Goal: Information Seeking & Learning: Find specific fact

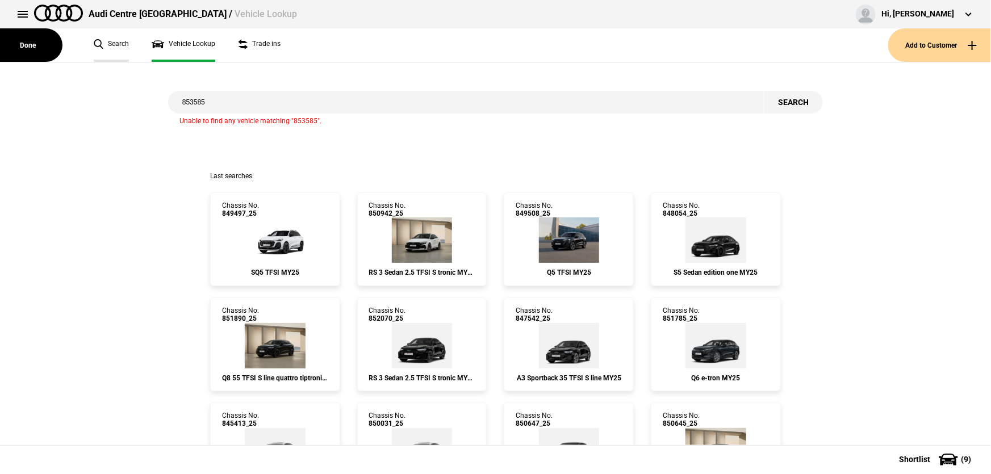
click at [107, 43] on link "Search" at bounding box center [111, 44] width 35 height 33
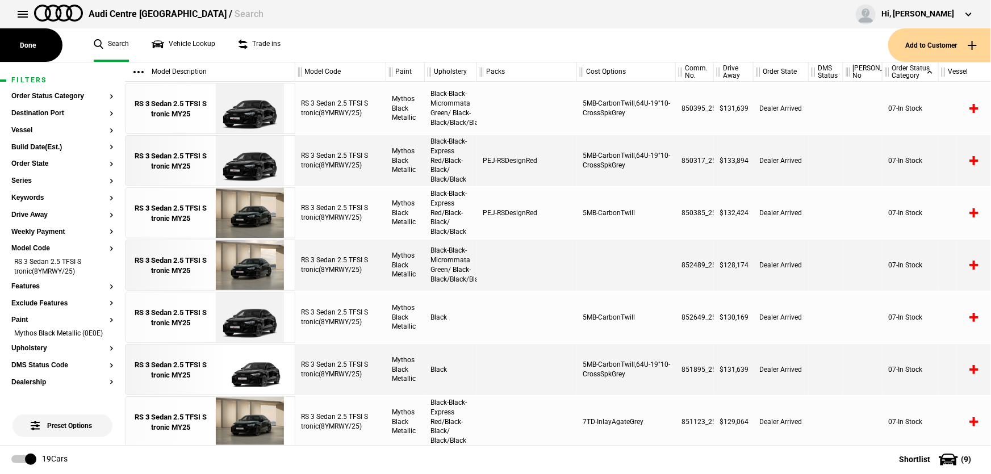
scroll to position [628, 0]
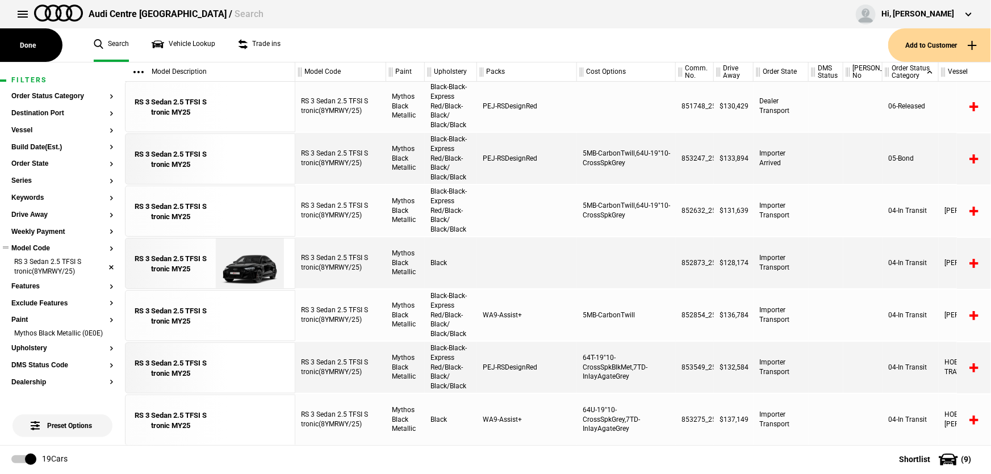
drag, startPoint x: 104, startPoint y: 269, endPoint x: 98, endPoint y: 269, distance: 6.2
click at [104, 269] on li "RS 3 Sedan 2.5 TFSI S tronic(8YMRWY/25)" at bounding box center [62, 267] width 102 height 21
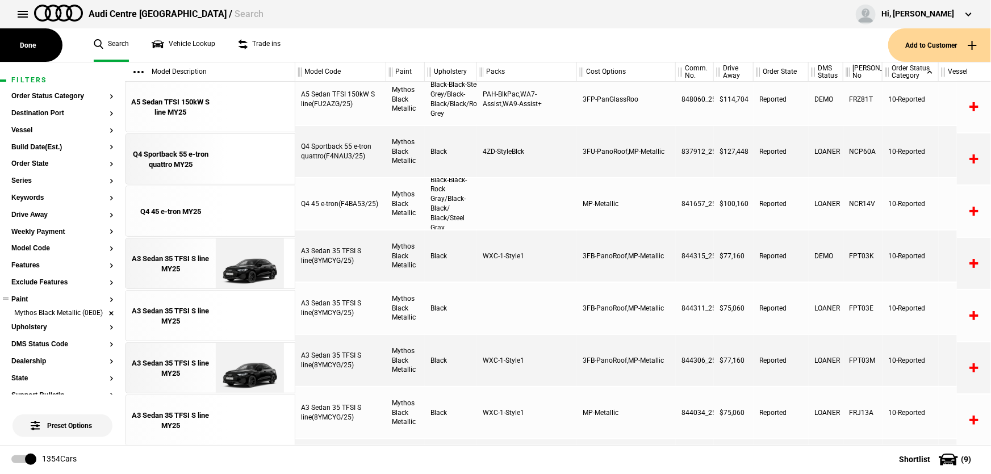
click at [104, 317] on li "Mythos Black Metallic (0E0E)" at bounding box center [62, 313] width 102 height 11
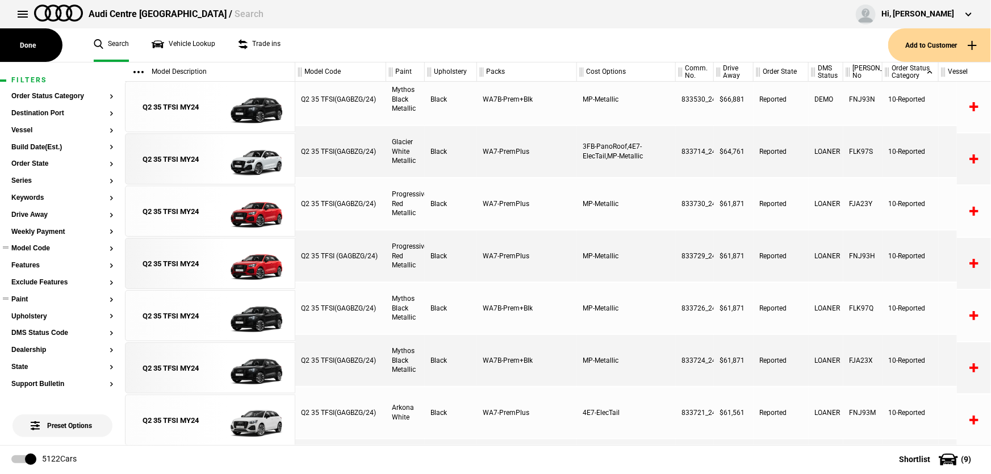
click at [32, 245] on button "Model Code" at bounding box center [62, 249] width 102 height 8
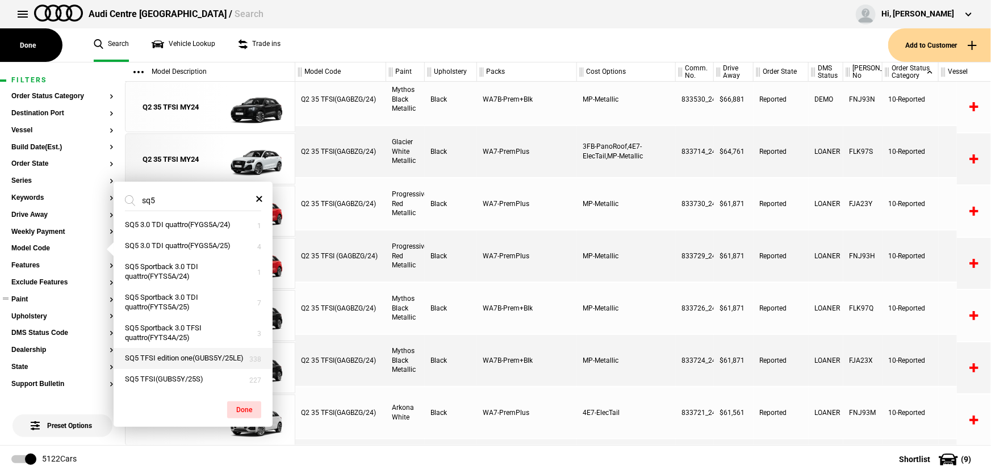
scroll to position [14, 0]
type input "sq5"
drag, startPoint x: 165, startPoint y: 355, endPoint x: 170, endPoint y: 355, distance: 5.7
click at [165, 355] on button "SQ5 TFSI edition one(GUBS5Y/25LE)" at bounding box center [193, 358] width 159 height 21
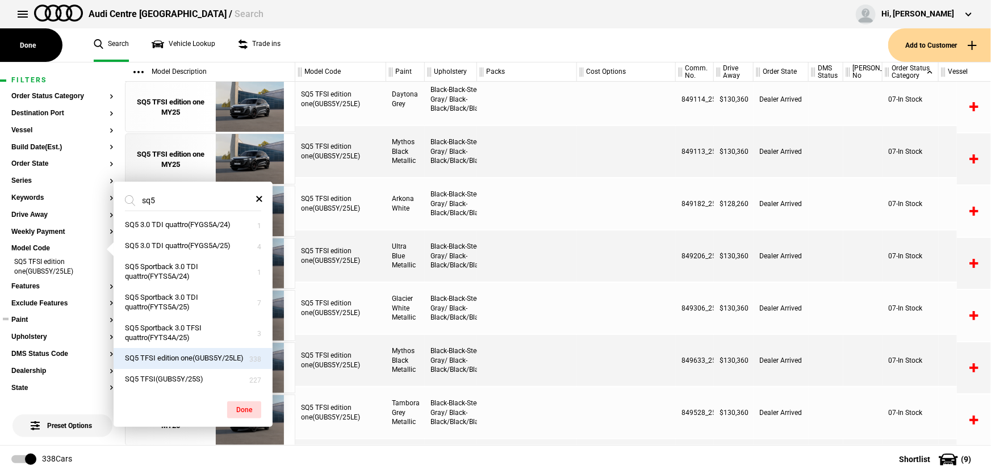
click at [361, 39] on ul "Search Vehicle Lookup Trade ins" at bounding box center [485, 44] width 806 height 33
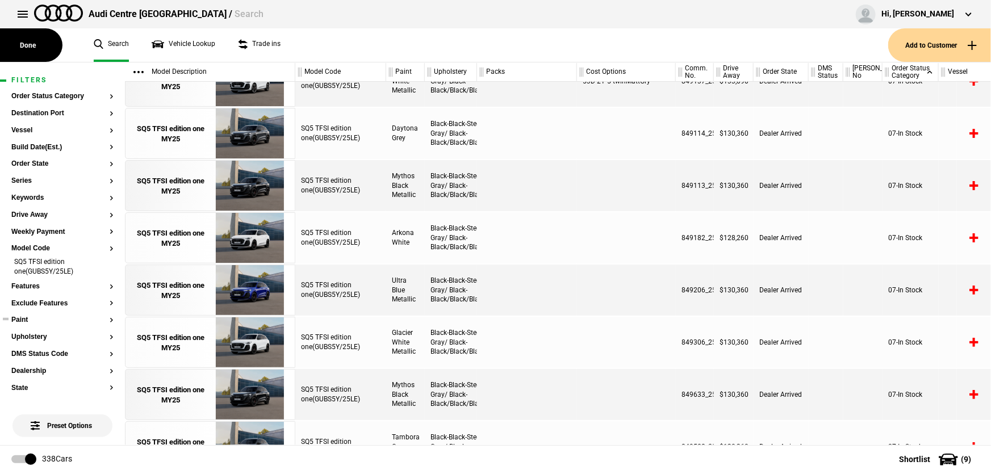
scroll to position [585, 0]
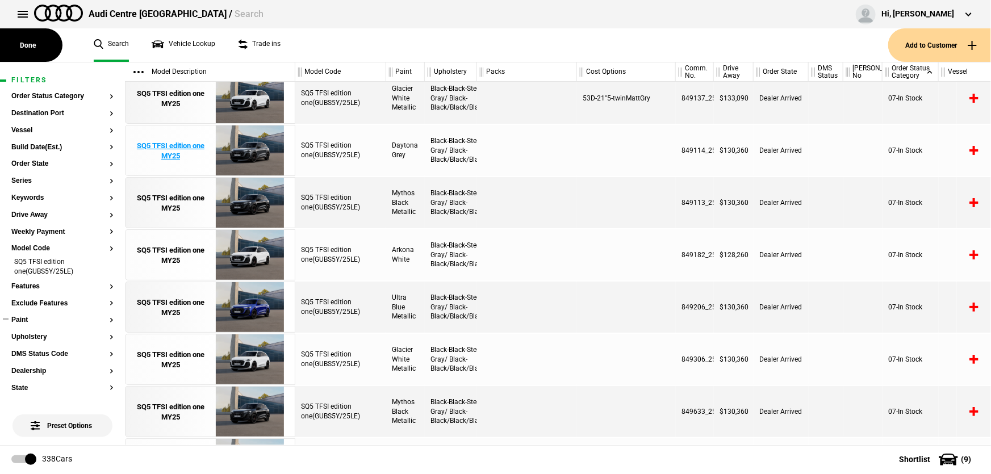
click at [179, 143] on div "SQ5 TFSI edition one MY25" at bounding box center [170, 151] width 79 height 20
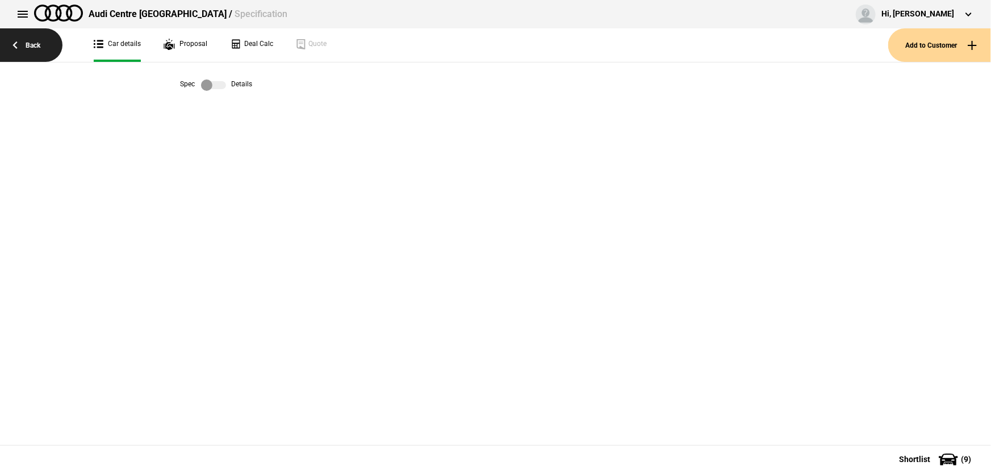
click at [19, 51] on link "Back" at bounding box center [31, 44] width 62 height 33
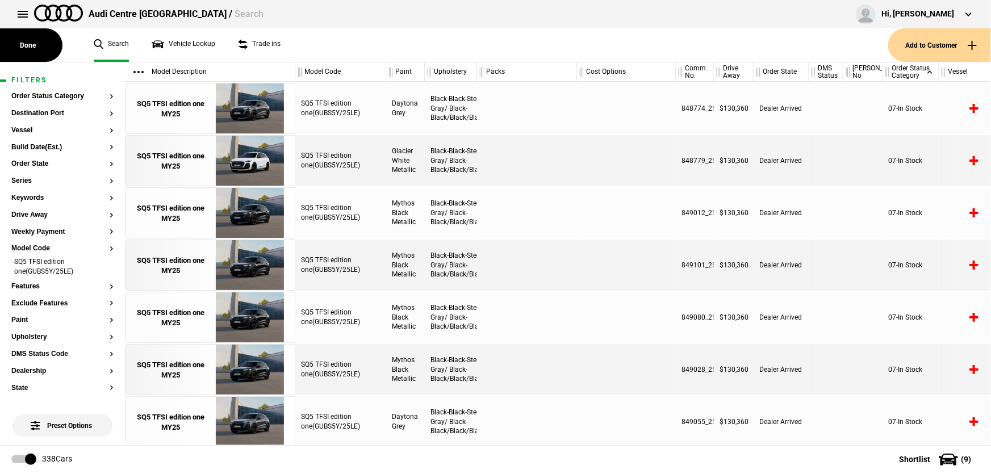
scroll to position [585, 0]
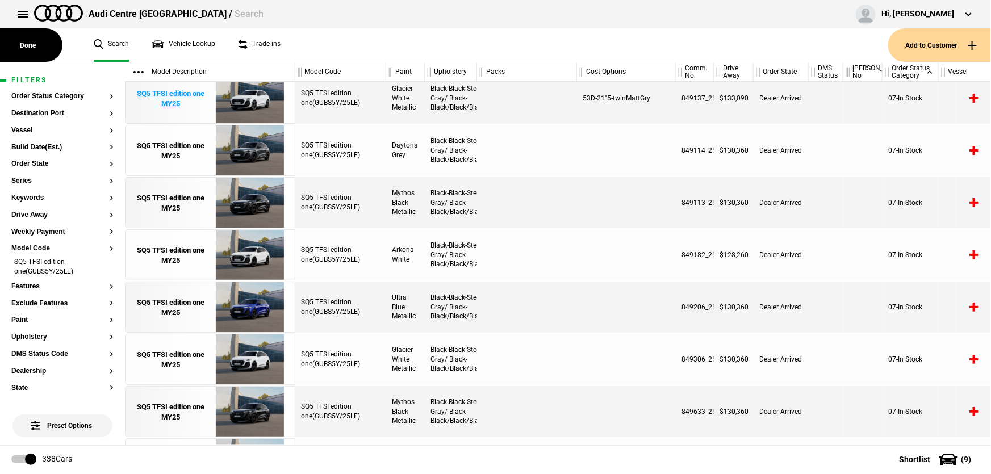
click at [167, 105] on div "SQ5 TFSI edition one MY25" at bounding box center [170, 99] width 79 height 20
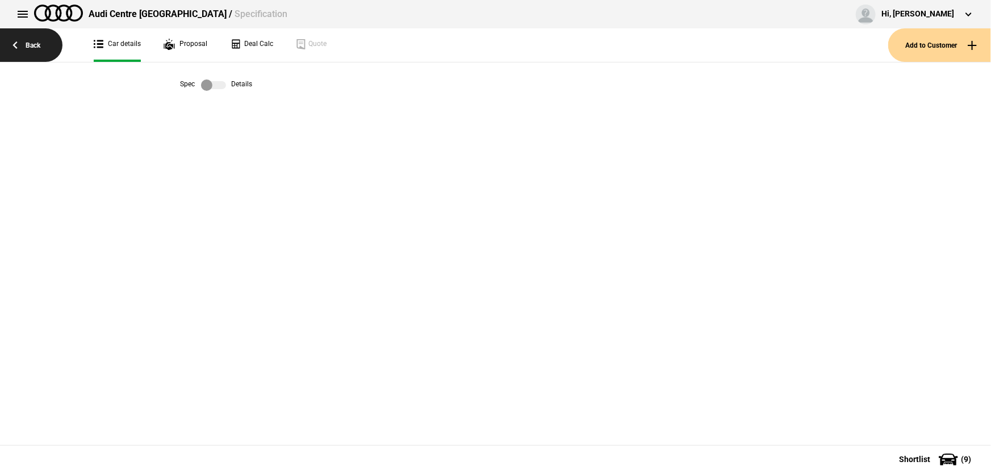
click at [33, 43] on link "Back" at bounding box center [31, 44] width 62 height 33
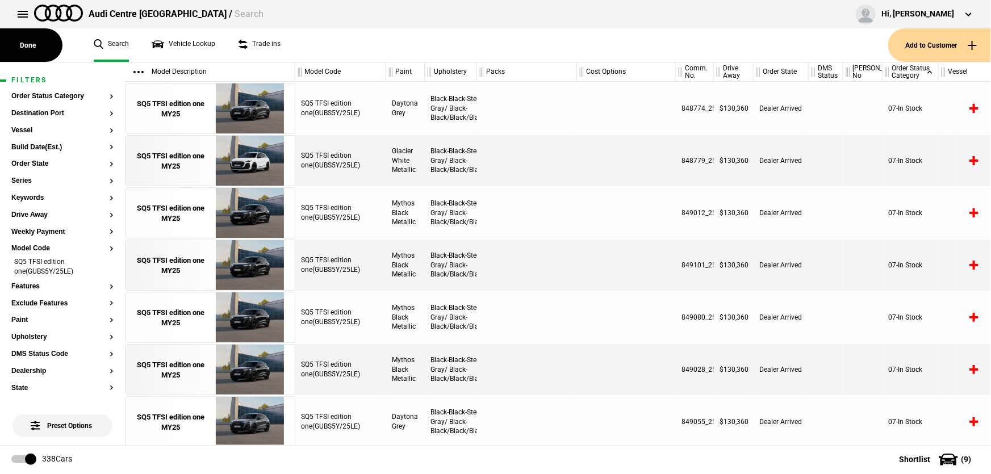
scroll to position [585, 0]
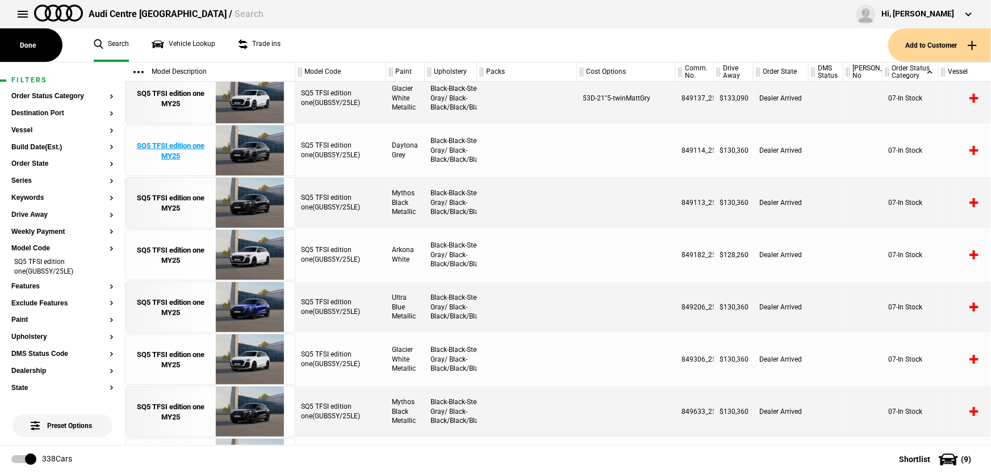
click at [168, 156] on div "SQ5 TFSI edition one MY25" at bounding box center [170, 151] width 79 height 20
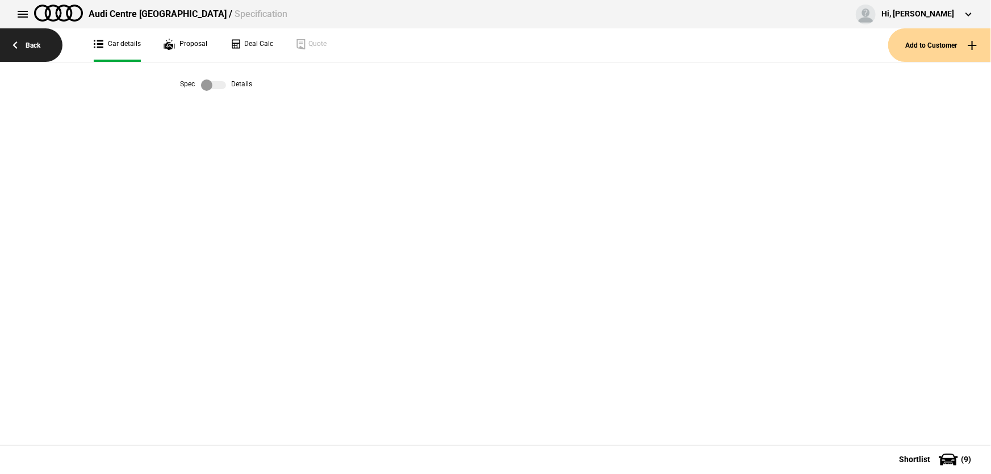
click at [3, 48] on link "Back" at bounding box center [31, 44] width 62 height 33
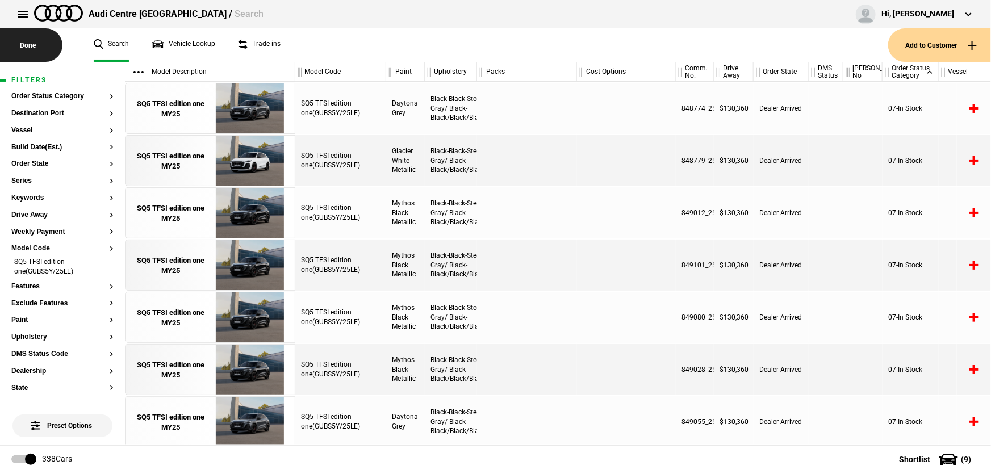
scroll to position [585, 0]
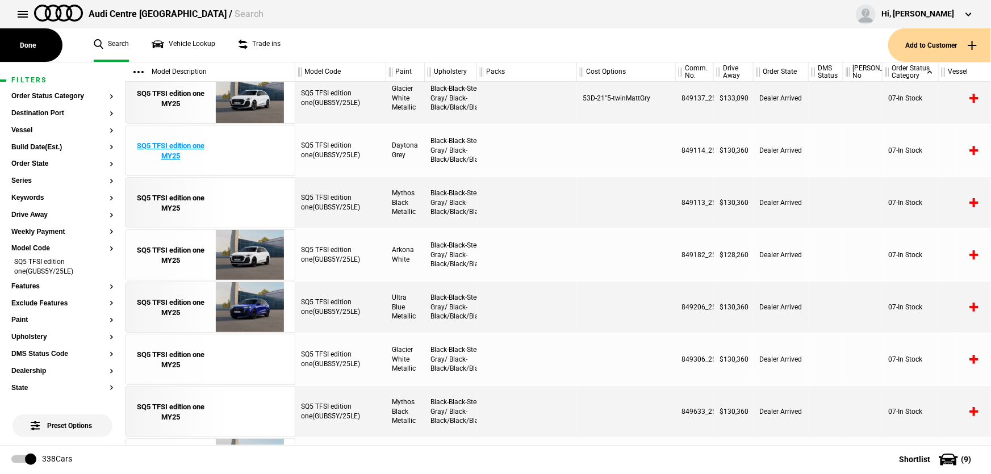
click at [180, 164] on link "SQ5 TFSI edition one MY25" at bounding box center [170, 150] width 79 height 51
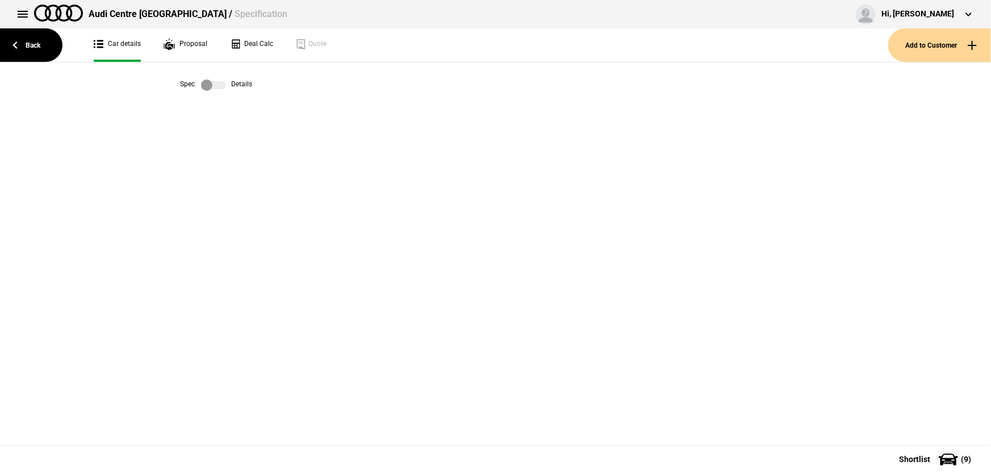
click at [214, 88] on label at bounding box center [213, 84] width 25 height 11
click at [208, 87] on label at bounding box center [213, 84] width 25 height 11
click at [35, 41] on link "Back" at bounding box center [31, 44] width 62 height 33
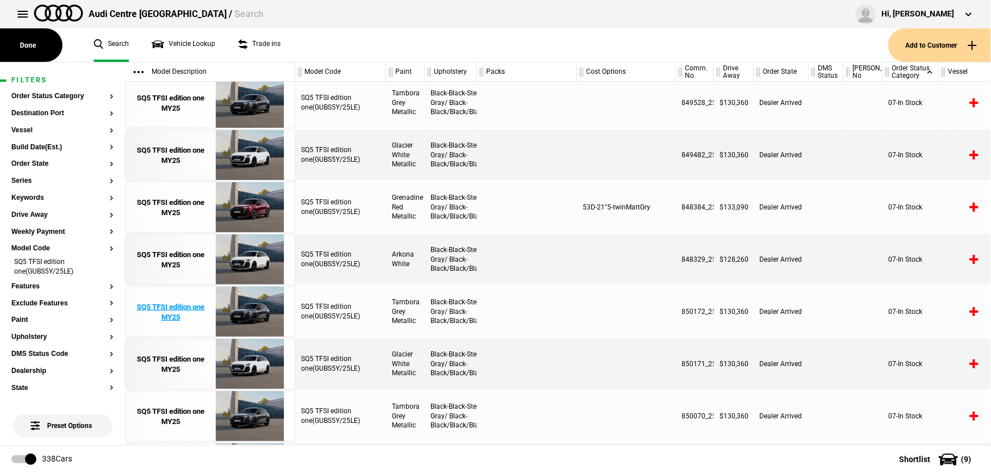
click at [177, 316] on div "SQ5 TFSI edition one MY25" at bounding box center [170, 312] width 79 height 20
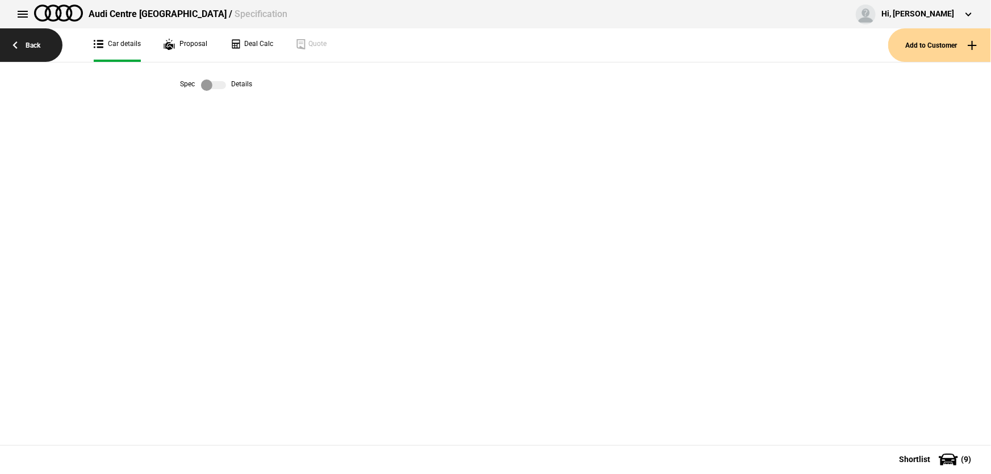
click at [41, 37] on link "Back" at bounding box center [31, 44] width 62 height 33
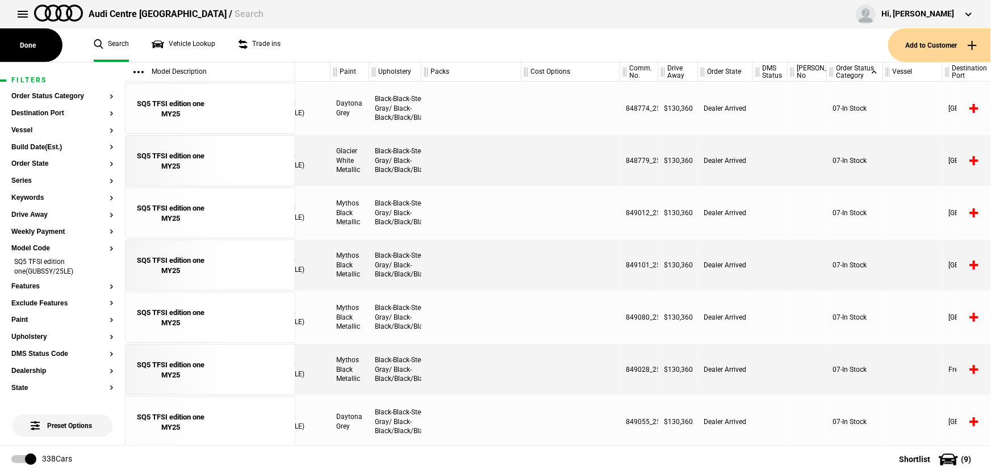
scroll to position [0, 128]
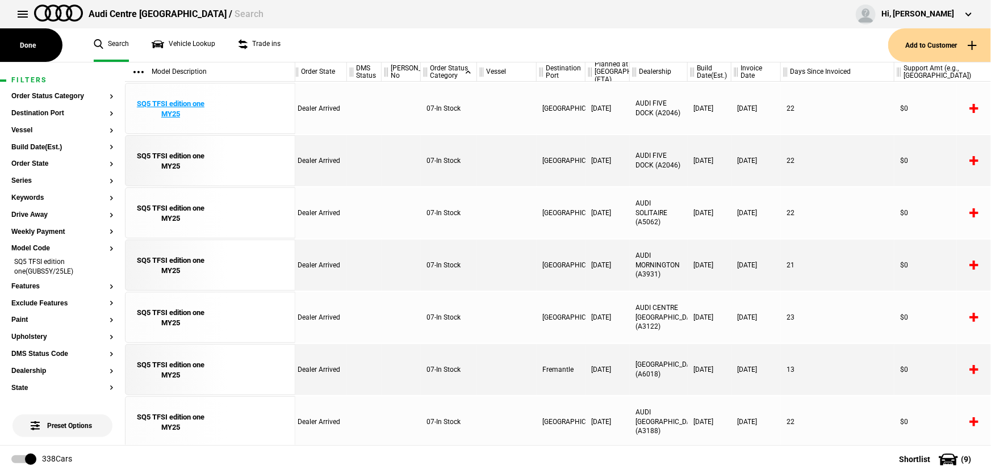
click at [185, 105] on div "SQ5 TFSI edition one MY25" at bounding box center [170, 109] width 79 height 20
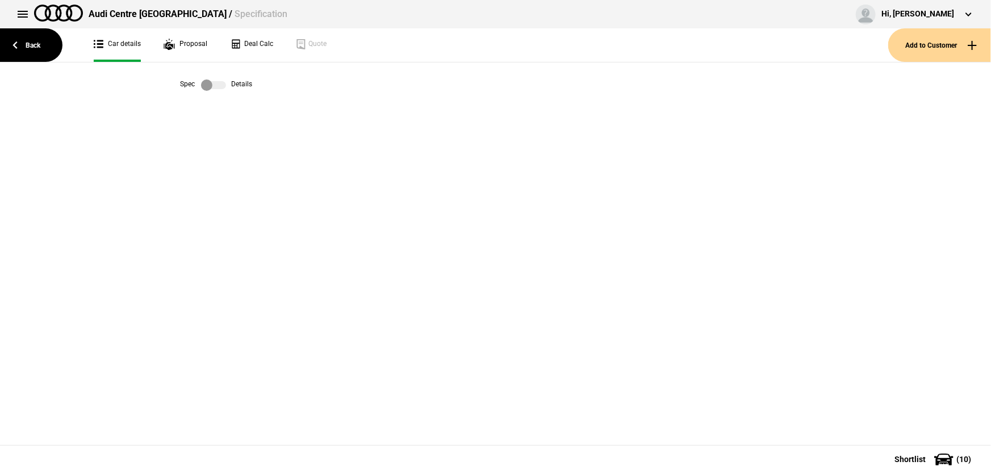
click at [216, 85] on label at bounding box center [213, 84] width 25 height 11
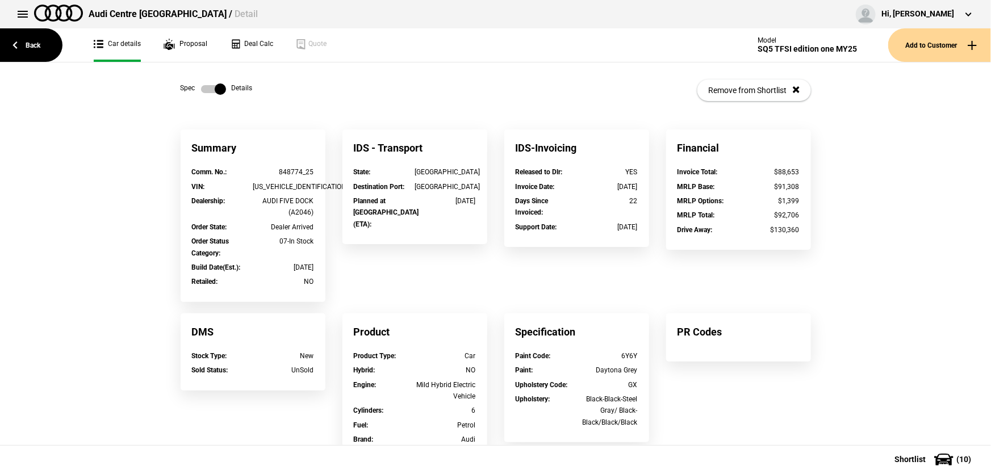
click at [212, 84] on label at bounding box center [213, 88] width 25 height 11
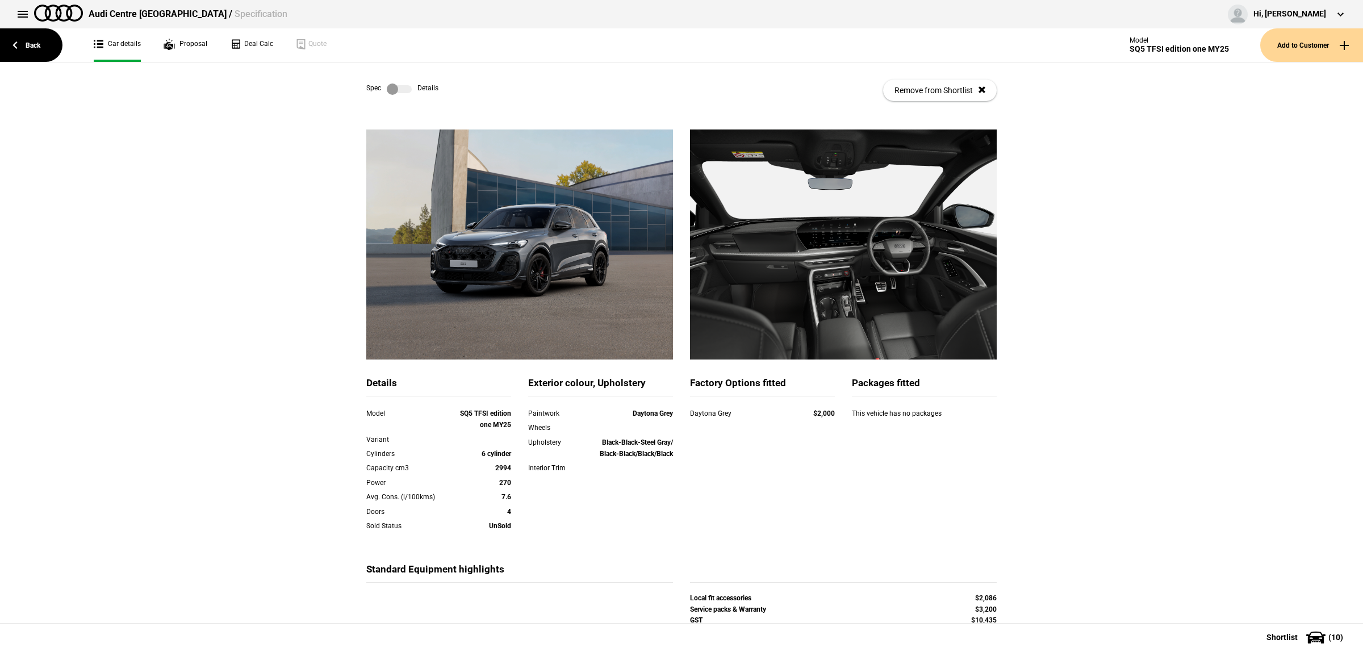
click at [398, 89] on label at bounding box center [399, 88] width 25 height 11
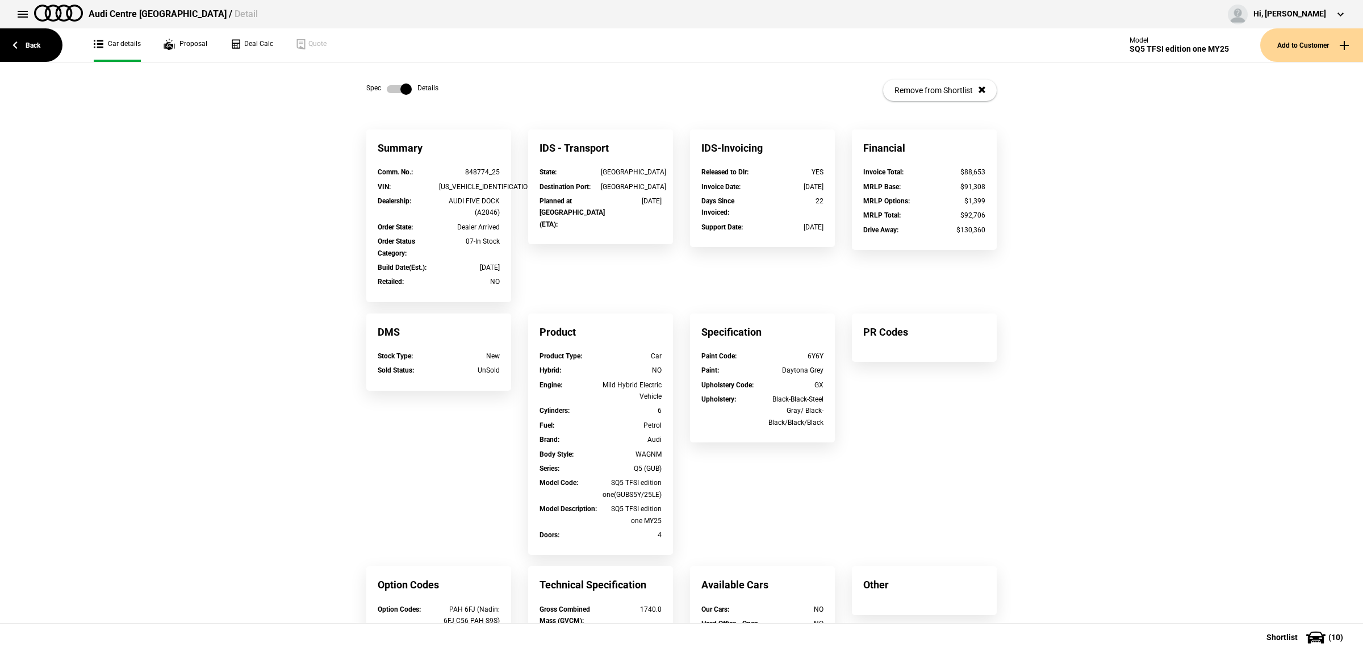
click at [444, 177] on div "848774_25" at bounding box center [469, 171] width 61 height 11
click at [444, 178] on div "848774_25" at bounding box center [469, 171] width 61 height 11
click at [446, 179] on div "Comm. No. : 848774_25" at bounding box center [438, 173] width 139 height 14
click at [449, 179] on div "Comm. No. : 848774_25" at bounding box center [438, 173] width 139 height 14
click at [450, 185] on div "[US_VEHICLE_IDENTIFICATION_NUMBER]" at bounding box center [469, 186] width 61 height 11
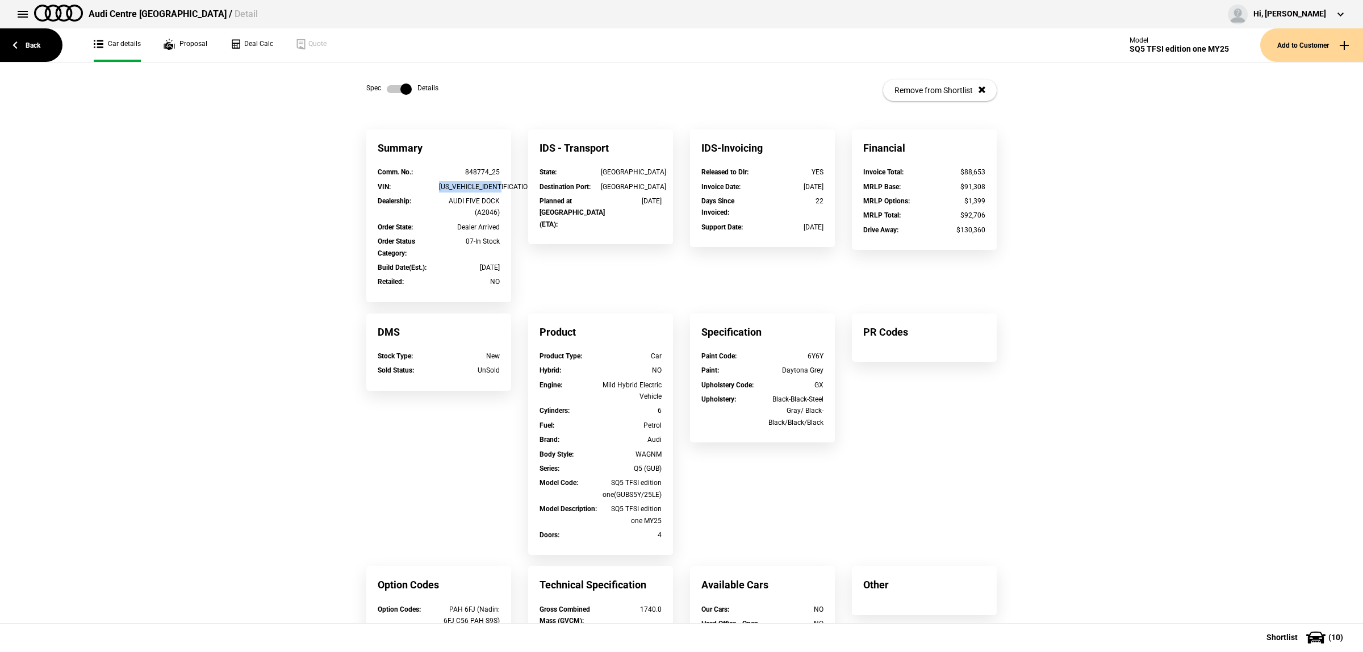
click at [450, 185] on div "[US_VEHICLE_IDENTIFICATION_NUMBER]" at bounding box center [469, 186] width 61 height 11
copy div "[US_VEHICLE_IDENTIFICATION_NUMBER]"
click at [47, 58] on link "Back" at bounding box center [31, 44] width 62 height 33
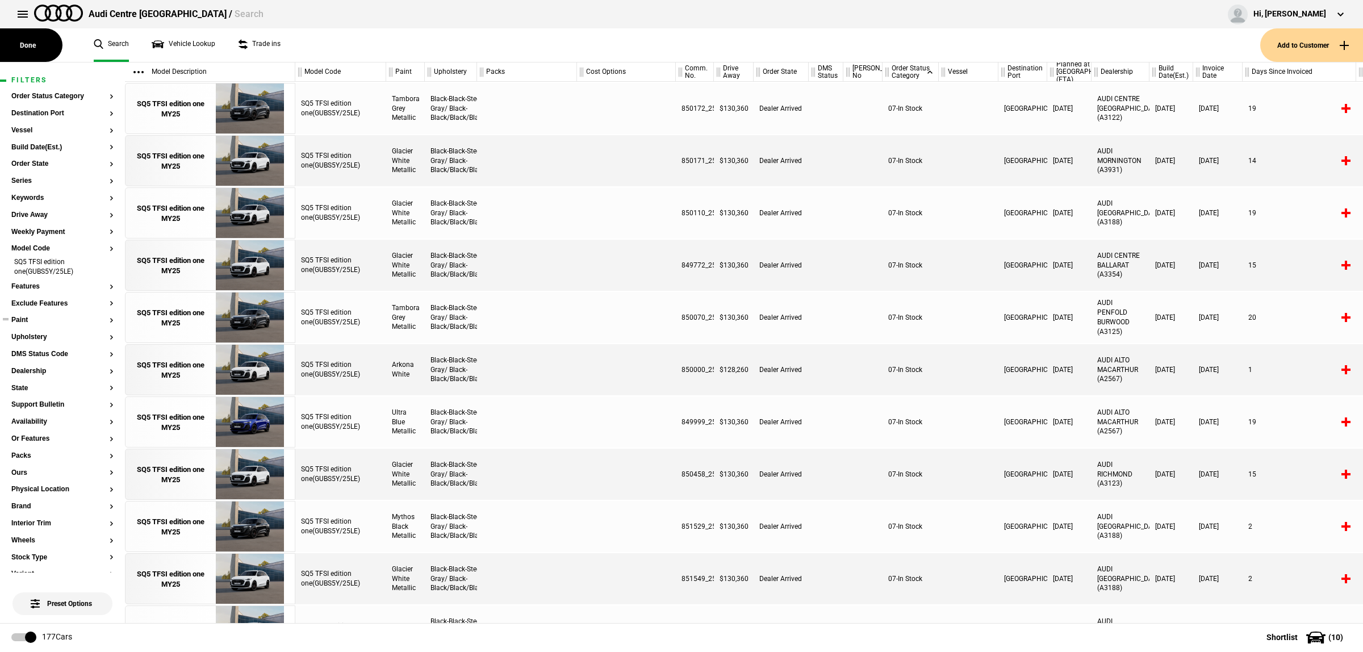
click at [30, 319] on button "Paint" at bounding box center [62, 320] width 102 height 8
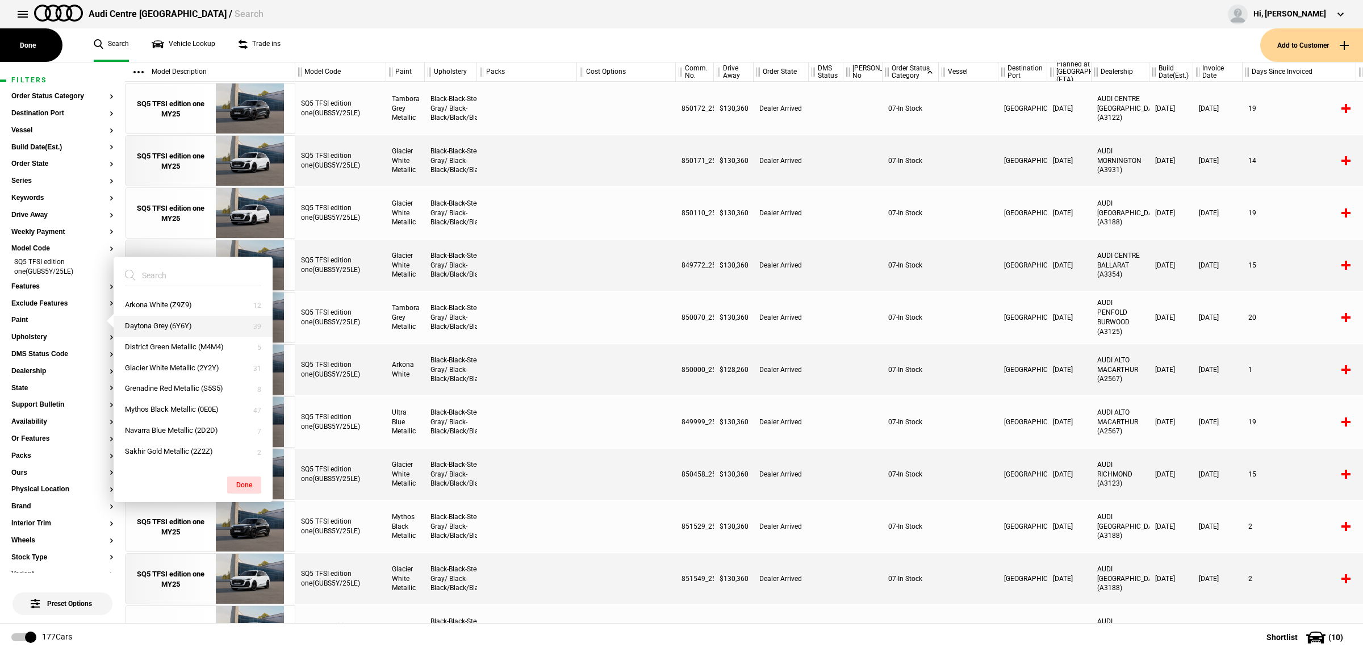
click at [157, 329] on button "Daytona Grey (6Y6Y)" at bounding box center [193, 326] width 159 height 21
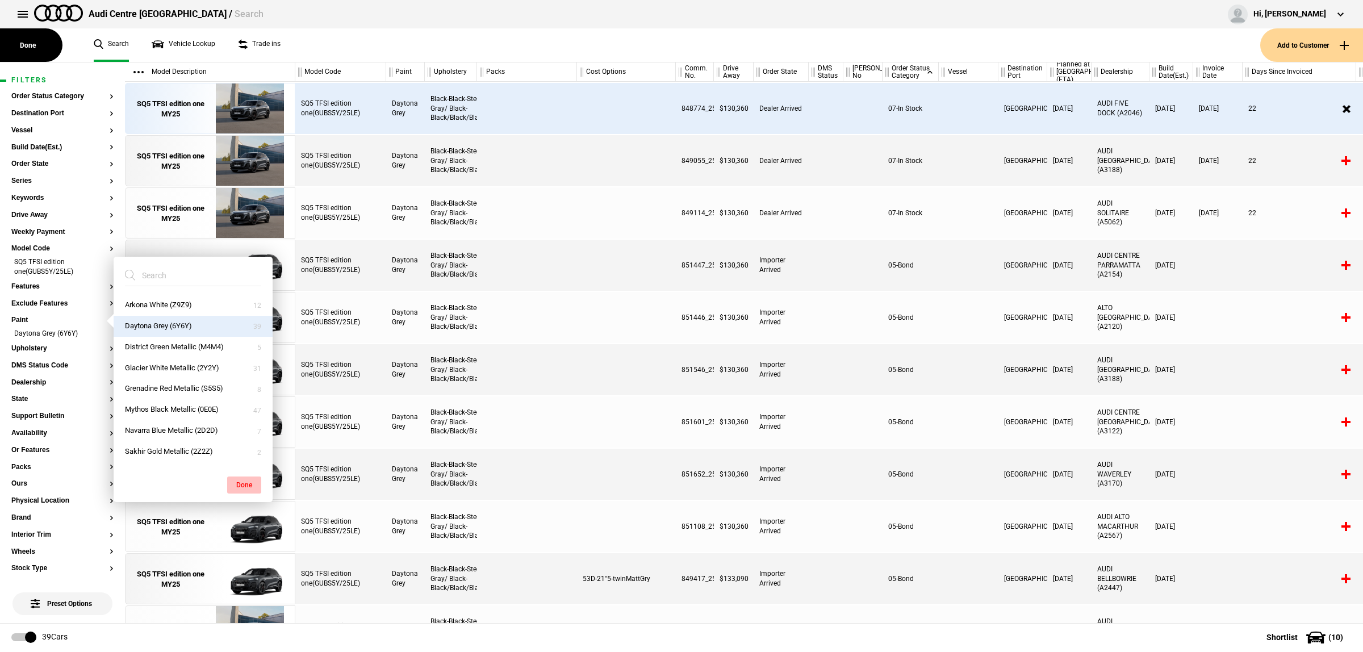
click at [240, 473] on button "Done" at bounding box center [244, 484] width 34 height 17
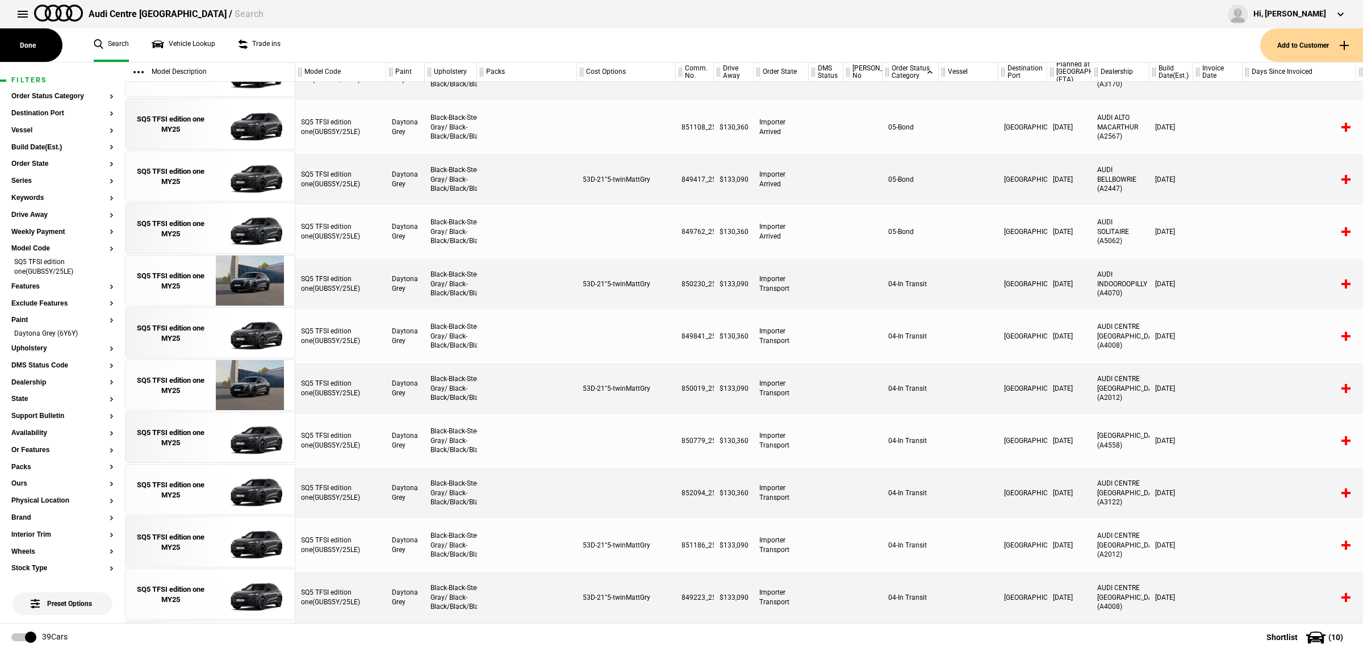
scroll to position [399, 0]
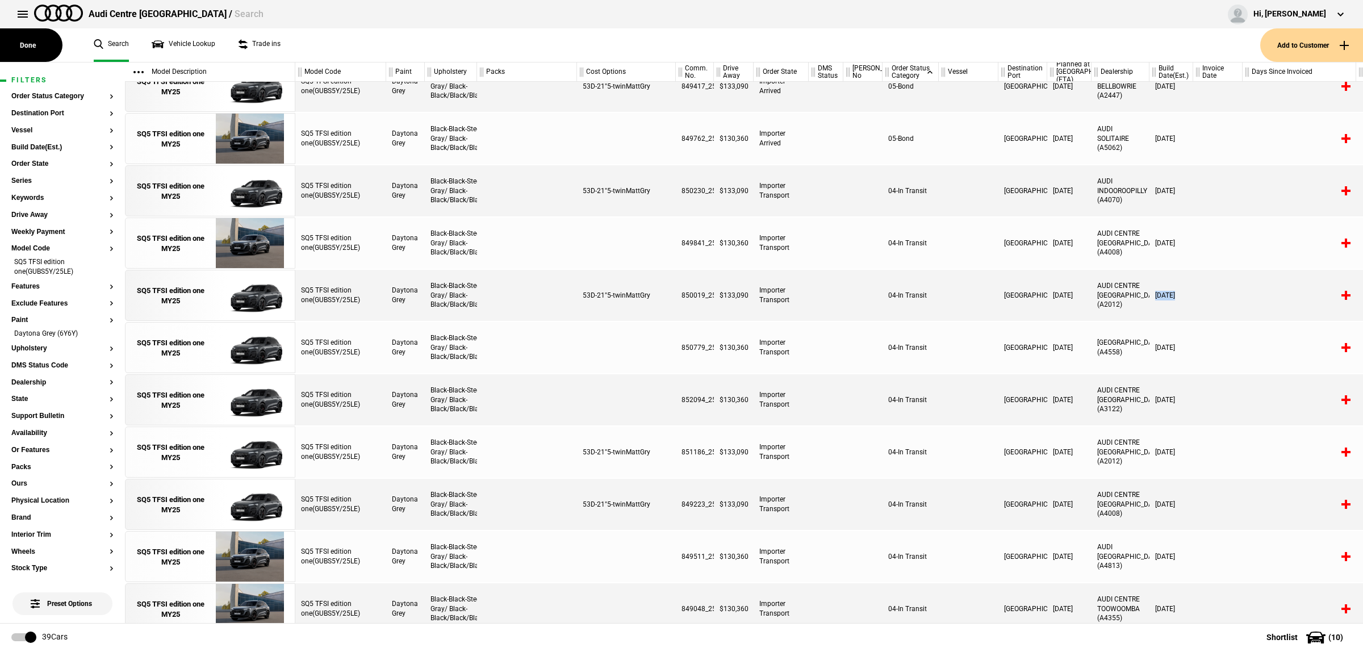
drag, startPoint x: 1150, startPoint y: 294, endPoint x: 1220, endPoint y: 290, distance: 69.9
click at [990, 290] on div "SQ5 TFSI edition one(GUBS5Y/25LE) Daytona Grey Black-Black-Steel Gray/ Black-Bl…" at bounding box center [828, 295] width 1067 height 51
